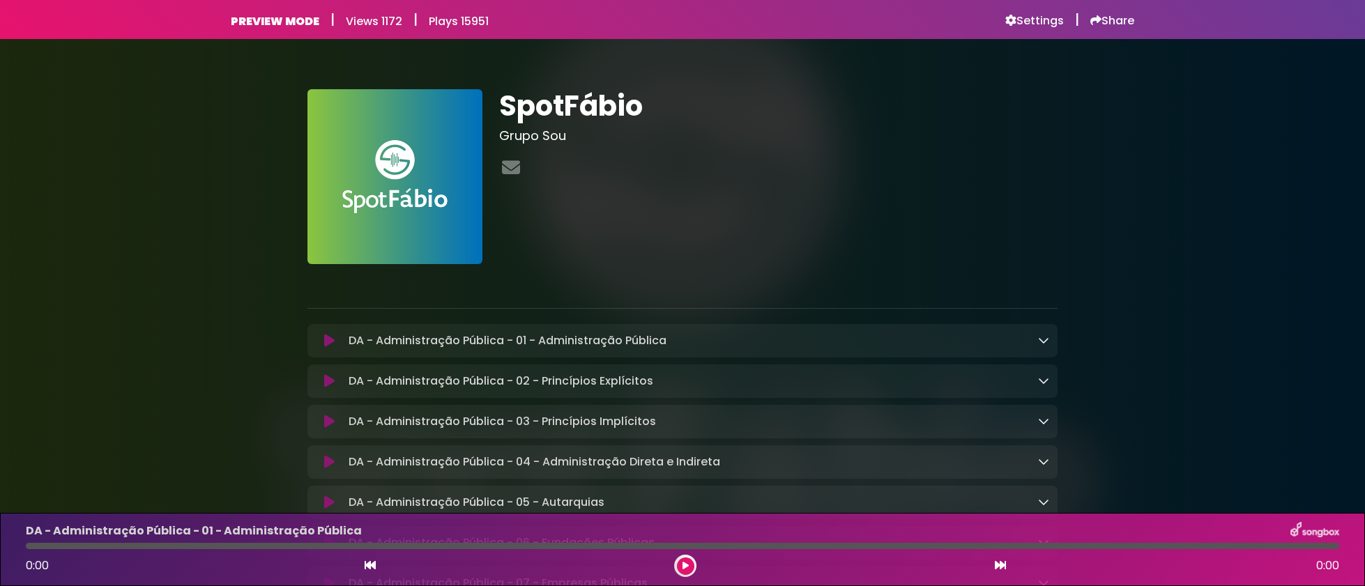
click at [719, 122] on h1 "SpotFábio" at bounding box center [778, 105] width 558 height 33
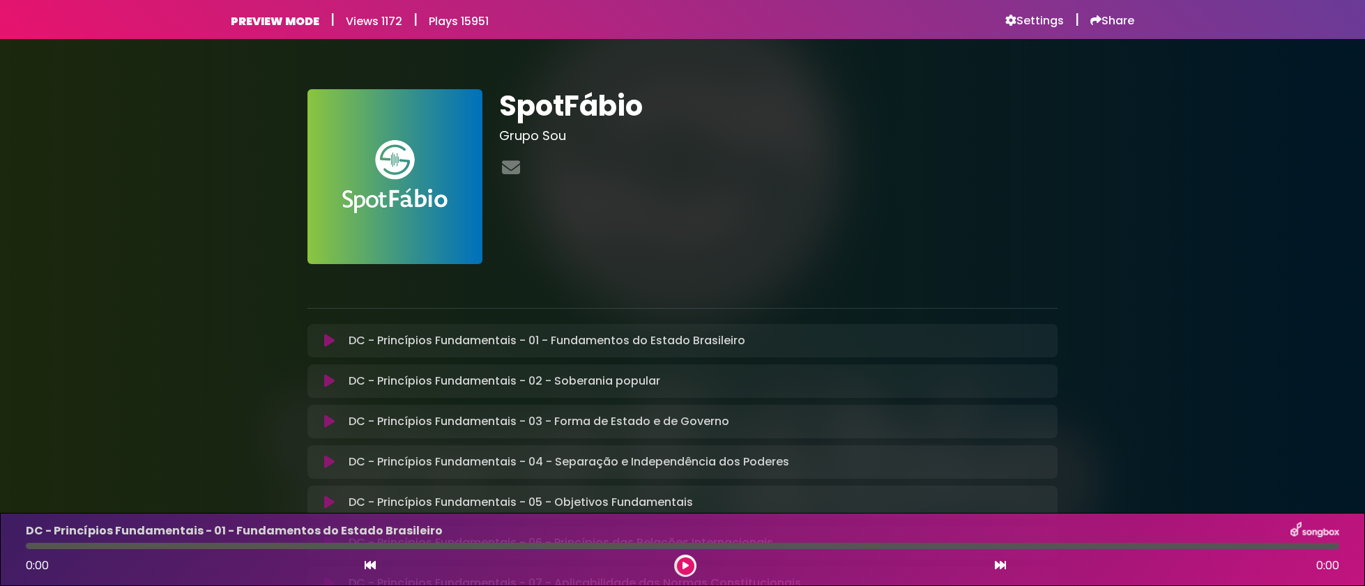
click at [712, 137] on h3 "Grupo Sou" at bounding box center [778, 135] width 558 height 15
